Goal: Submit feedback/report problem

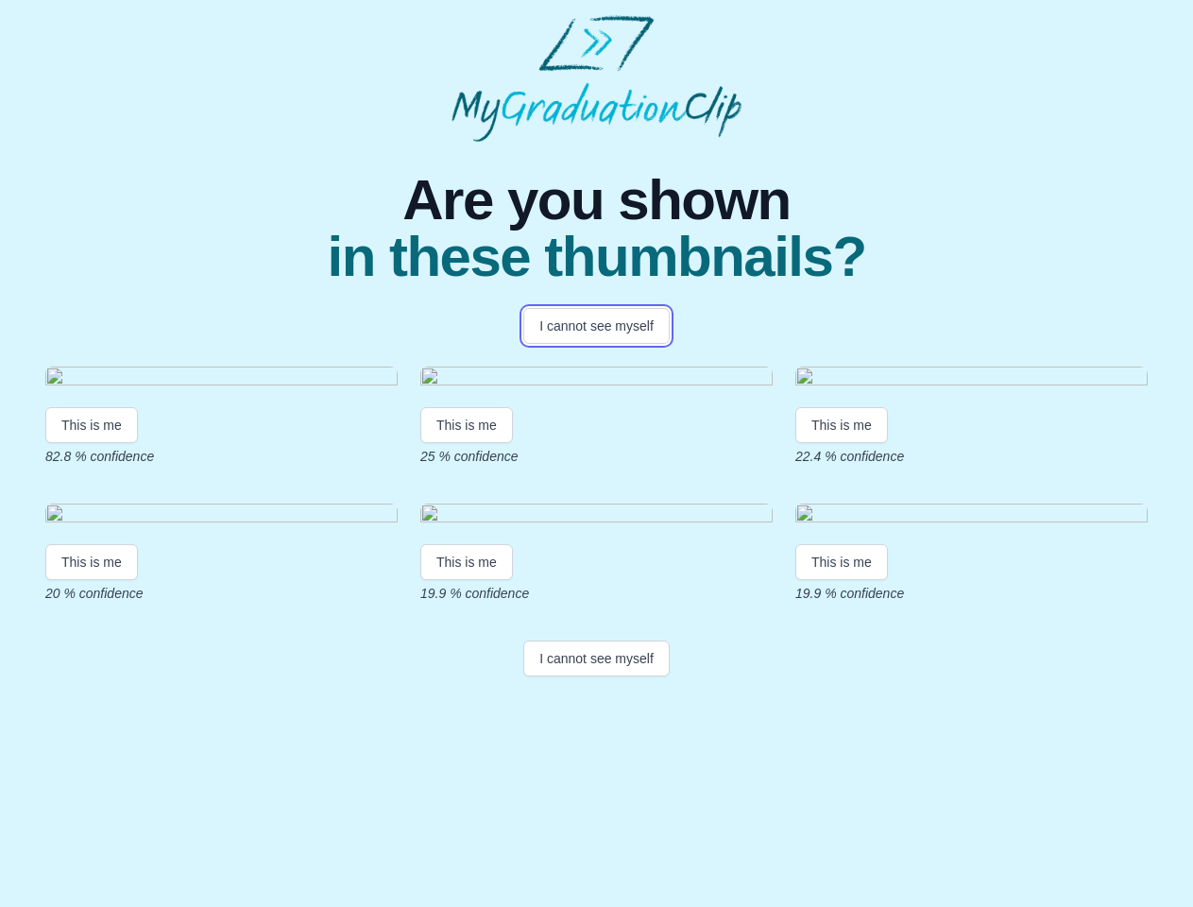
click at [596, 326] on button "I cannot see myself" at bounding box center [596, 326] width 146 height 36
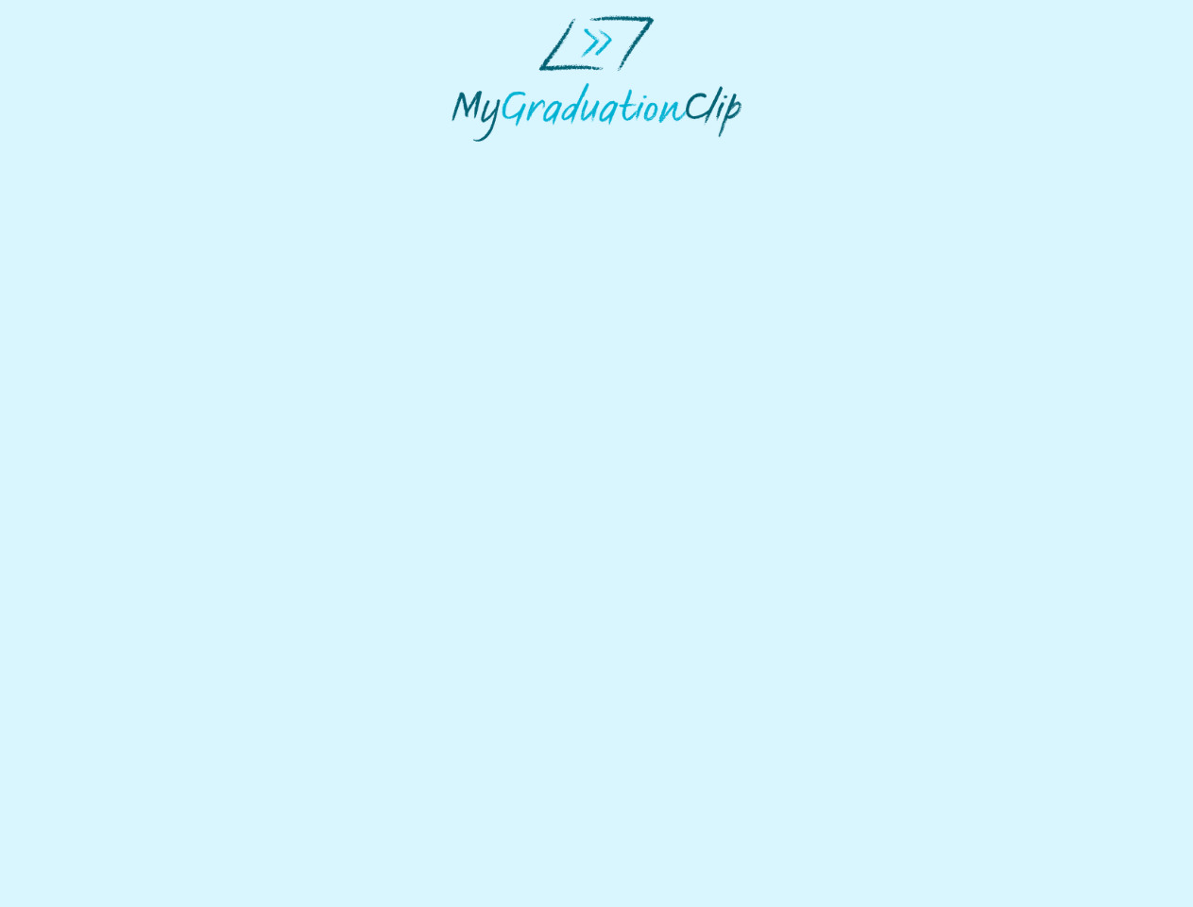
click at [92, 157] on html at bounding box center [596, 78] width 1193 height 157
click at [470, 157] on html at bounding box center [596, 78] width 1193 height 157
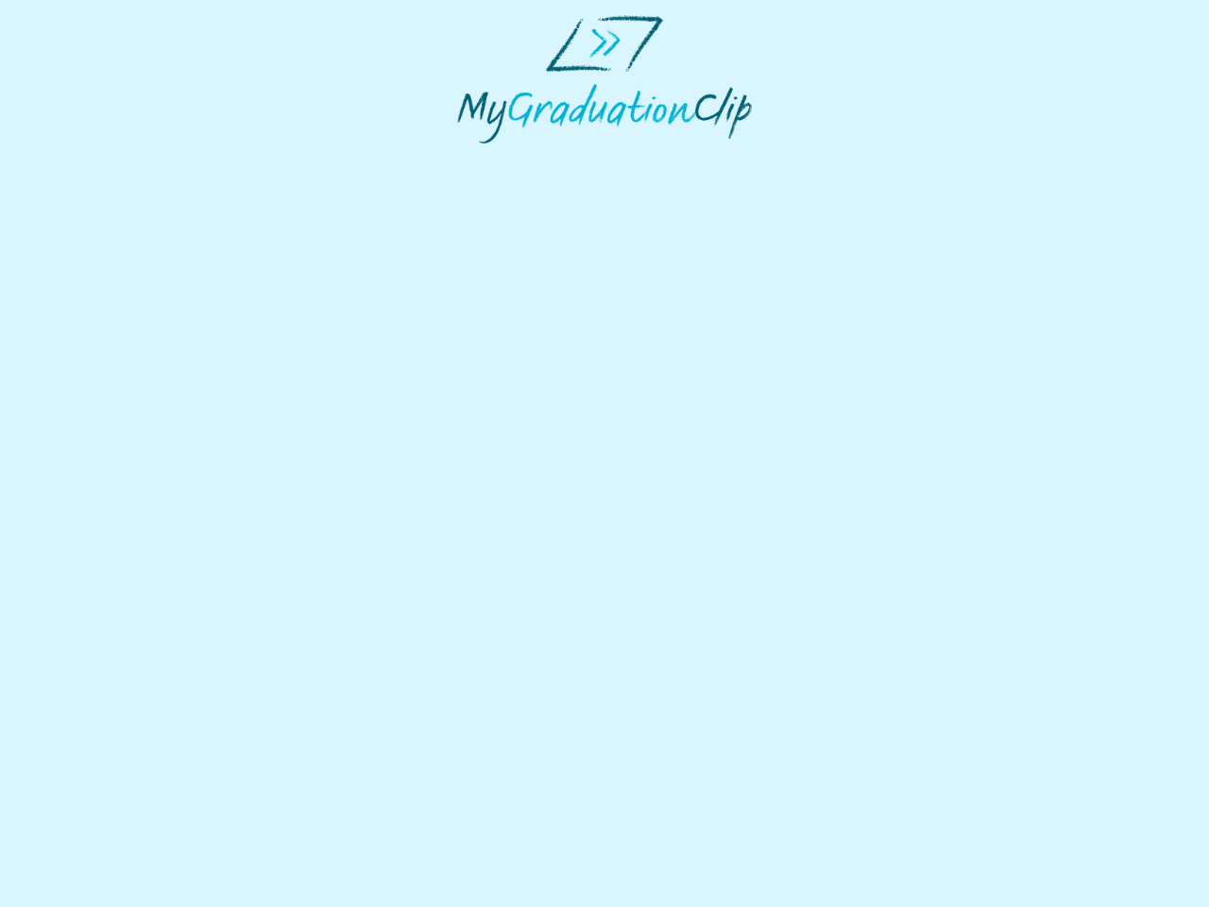
click at [846, 159] on html at bounding box center [604, 79] width 1209 height 159
click at [92, 159] on html at bounding box center [604, 79] width 1209 height 159
click at [470, 159] on html at bounding box center [604, 79] width 1209 height 159
click at [846, 159] on html at bounding box center [604, 79] width 1209 height 159
